Goal: Task Accomplishment & Management: Manage account settings

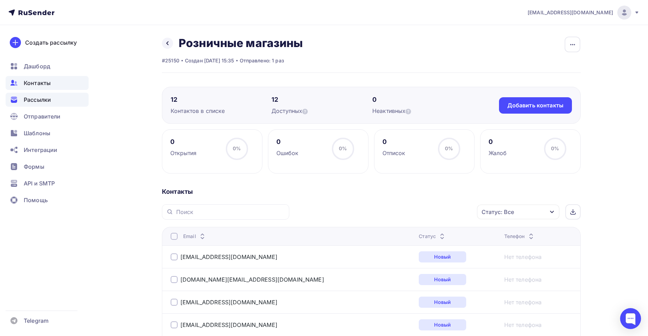
click at [51, 103] on span "Рассылки" at bounding box center [37, 100] width 27 height 8
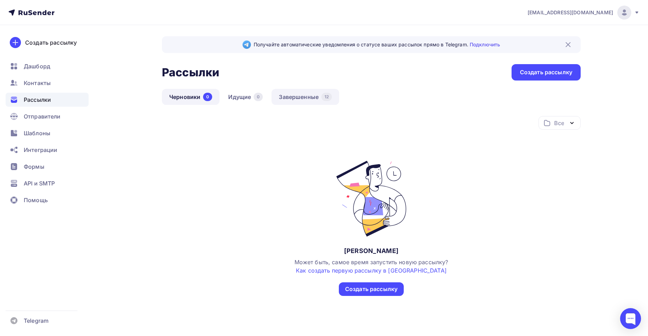
click at [297, 96] on link "Завершенные 12" at bounding box center [305, 97] width 68 height 16
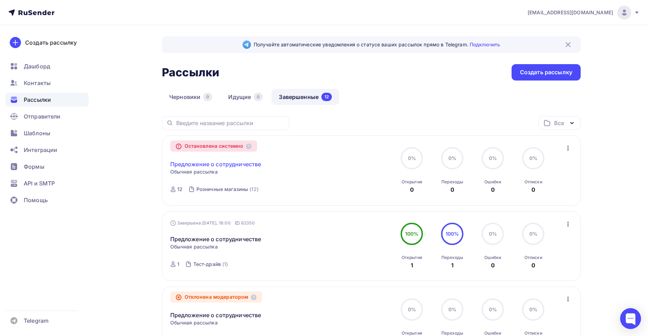
click at [229, 164] on link "Предложение о сотрудничестве" at bounding box center [215, 164] width 91 height 8
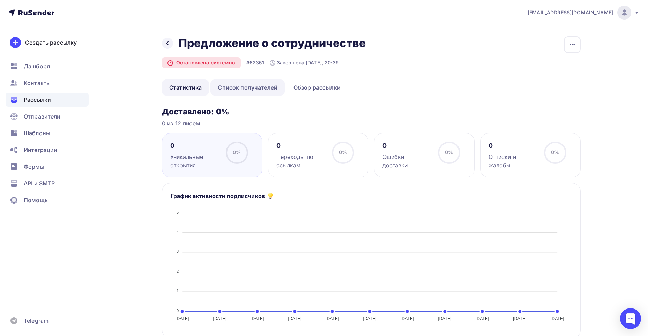
click at [227, 86] on link "Список получателей" at bounding box center [247, 88] width 74 height 16
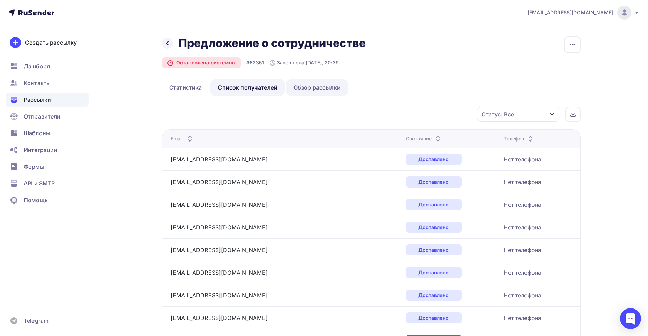
click at [323, 85] on link "Обзор рассылки" at bounding box center [317, 88] width 62 height 16
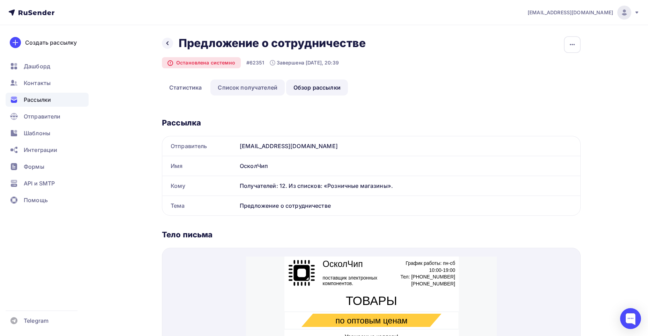
click at [252, 86] on link "Список получателей" at bounding box center [247, 88] width 74 height 16
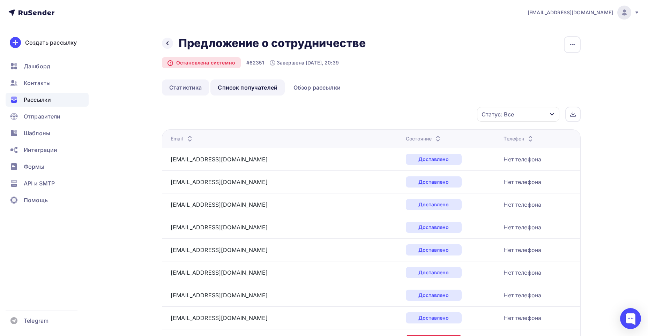
click at [194, 87] on link "Статистика" at bounding box center [185, 88] width 47 height 16
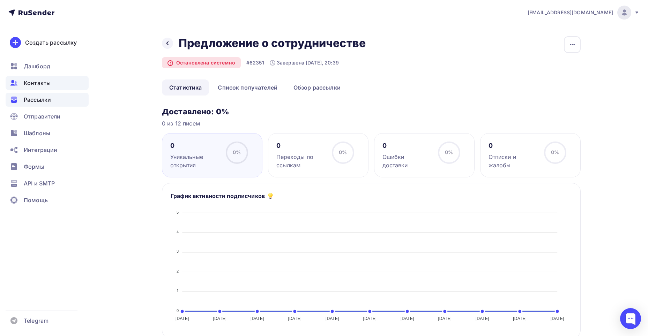
click at [37, 84] on span "Контакты" at bounding box center [37, 83] width 27 height 8
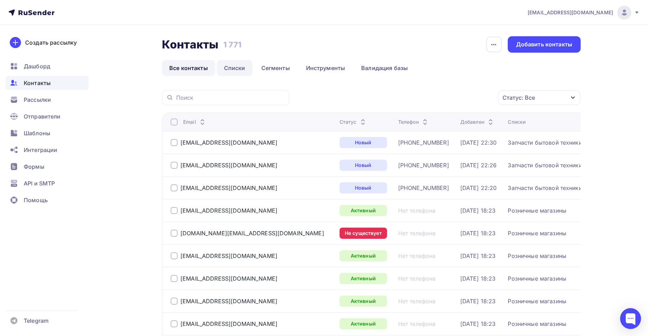
click at [235, 69] on link "Списки" at bounding box center [235, 68] width 36 height 16
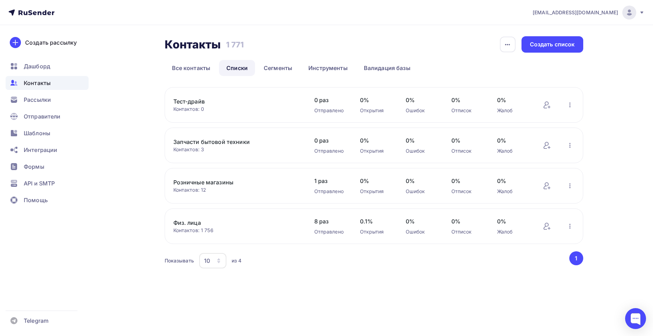
click at [210, 184] on link "Розничные магазины" at bounding box center [232, 182] width 119 height 8
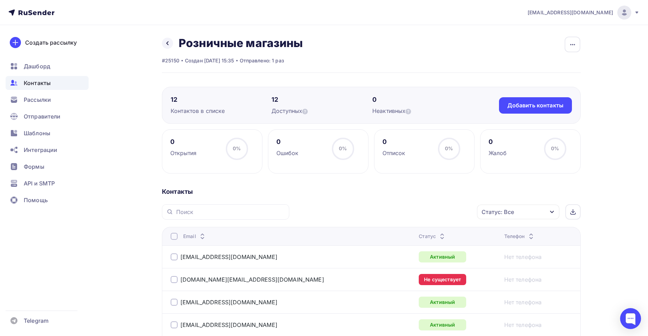
click at [34, 85] on span "Контакты" at bounding box center [37, 83] width 27 height 8
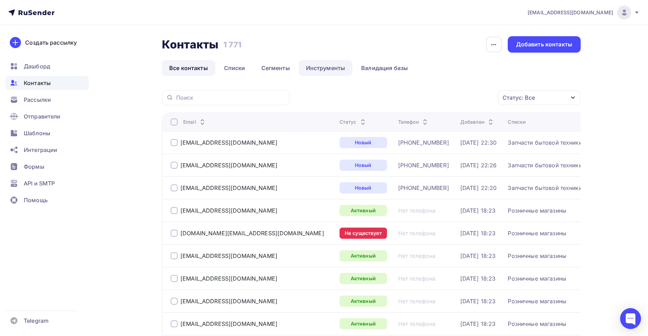
click at [326, 67] on link "Инструменты" at bounding box center [326, 68] width 54 height 16
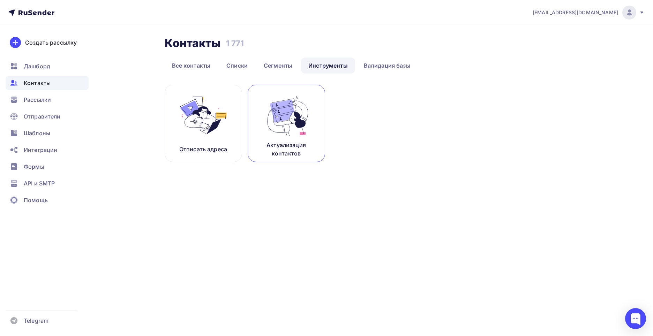
click at [309, 148] on p "Актуализация контактов" at bounding box center [286, 149] width 60 height 17
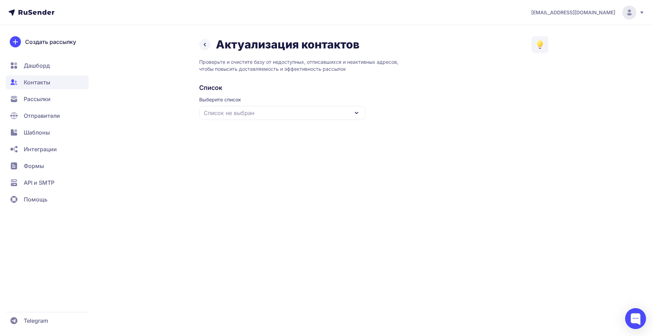
click at [304, 115] on div "Список не выбран" at bounding box center [282, 113] width 166 height 14
click at [251, 134] on div "Все контакты" at bounding box center [282, 134] width 158 height 17
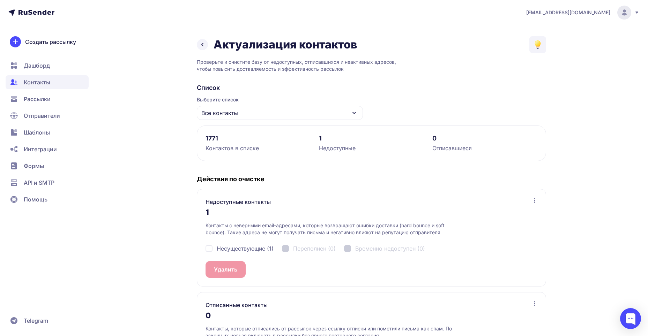
click at [180, 238] on div "Актуализация контактов Проверьте и очистите базу от недоступных, отписавшихся и…" at bounding box center [324, 208] width 502 height 345
click at [202, 40] on icon at bounding box center [202, 44] width 8 height 8
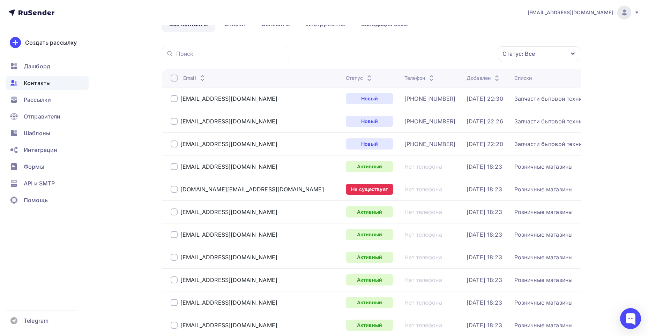
scroll to position [70, 0]
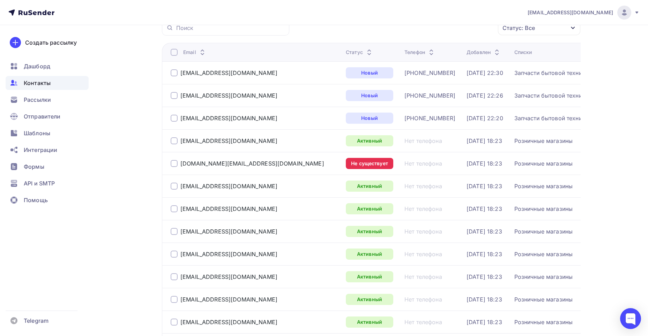
drag, startPoint x: 262, startPoint y: 166, endPoint x: 180, endPoint y: 167, distance: 82.3
click at [180, 167] on div "[DOMAIN_NAME][EMAIL_ADDRESS][DOMAIN_NAME]" at bounding box center [256, 163] width 170 height 11
copy div "[DOMAIN_NAME][EMAIL_ADDRESS][DOMAIN_NAME]"
click at [174, 165] on div at bounding box center [174, 163] width 7 height 7
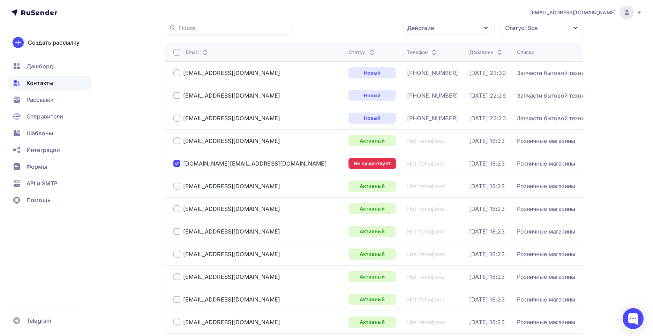
scroll to position [0, 0]
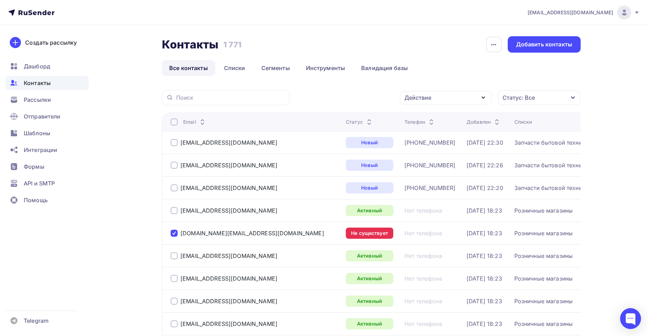
click at [467, 99] on div "Действие" at bounding box center [446, 98] width 92 height 14
click at [422, 149] on div "Удалить" at bounding box center [419, 146] width 23 height 8
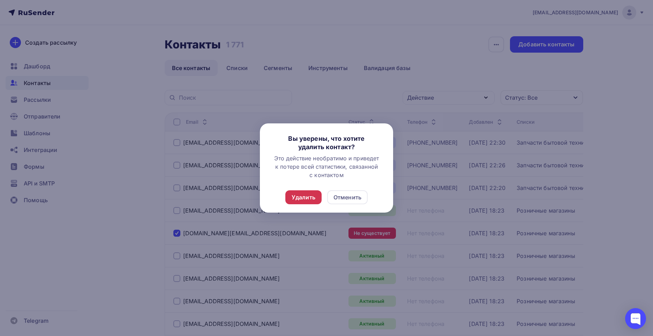
click at [308, 197] on div "Удалить" at bounding box center [304, 197] width 24 height 8
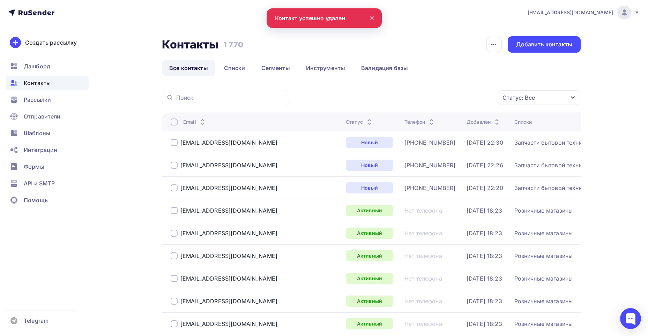
click at [371, 17] on icon at bounding box center [372, 18] width 3 height 3
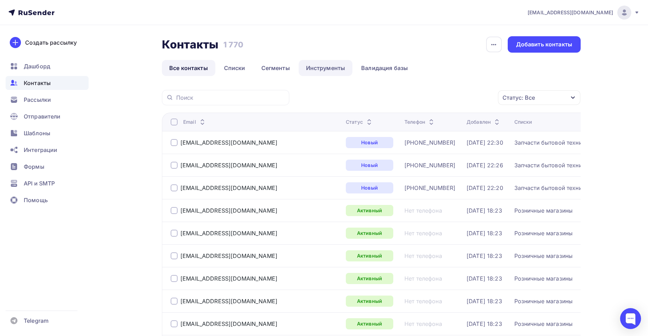
click at [316, 67] on link "Инструменты" at bounding box center [326, 68] width 54 height 16
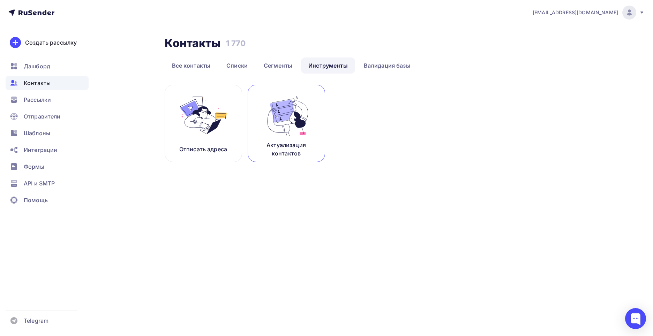
click at [290, 141] on p "Актуализация контактов" at bounding box center [286, 149] width 60 height 17
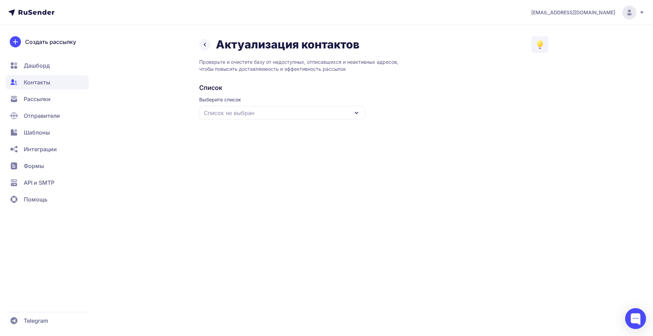
click at [297, 117] on div "Список не выбран" at bounding box center [282, 113] width 166 height 14
click at [240, 133] on div "Все контакты" at bounding box center [282, 134] width 158 height 17
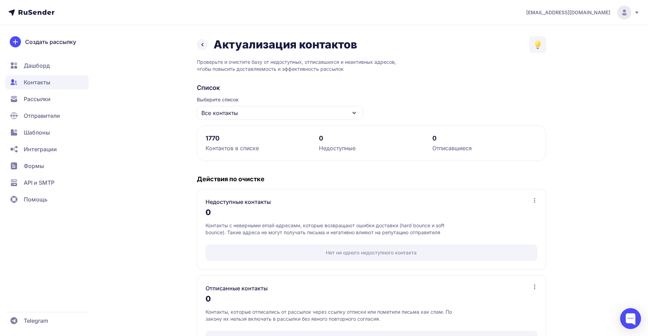
click at [545, 88] on h2 "Список" at bounding box center [371, 88] width 349 height 8
click at [39, 102] on span "Рассылки" at bounding box center [37, 99] width 27 height 8
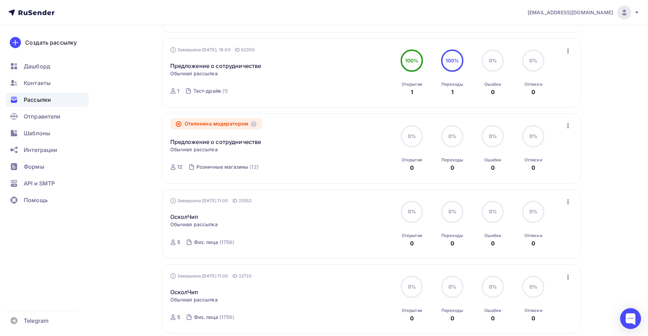
scroll to position [174, 0]
click at [201, 143] on link "Предложение о сотрудничестве" at bounding box center [215, 141] width 91 height 8
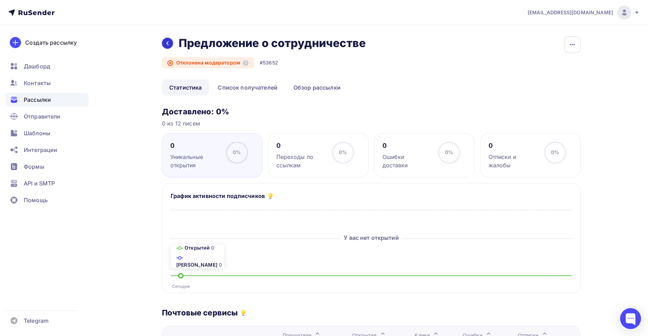
click at [171, 40] on div at bounding box center [167, 43] width 11 height 11
